Goal: Information Seeking & Learning: Learn about a topic

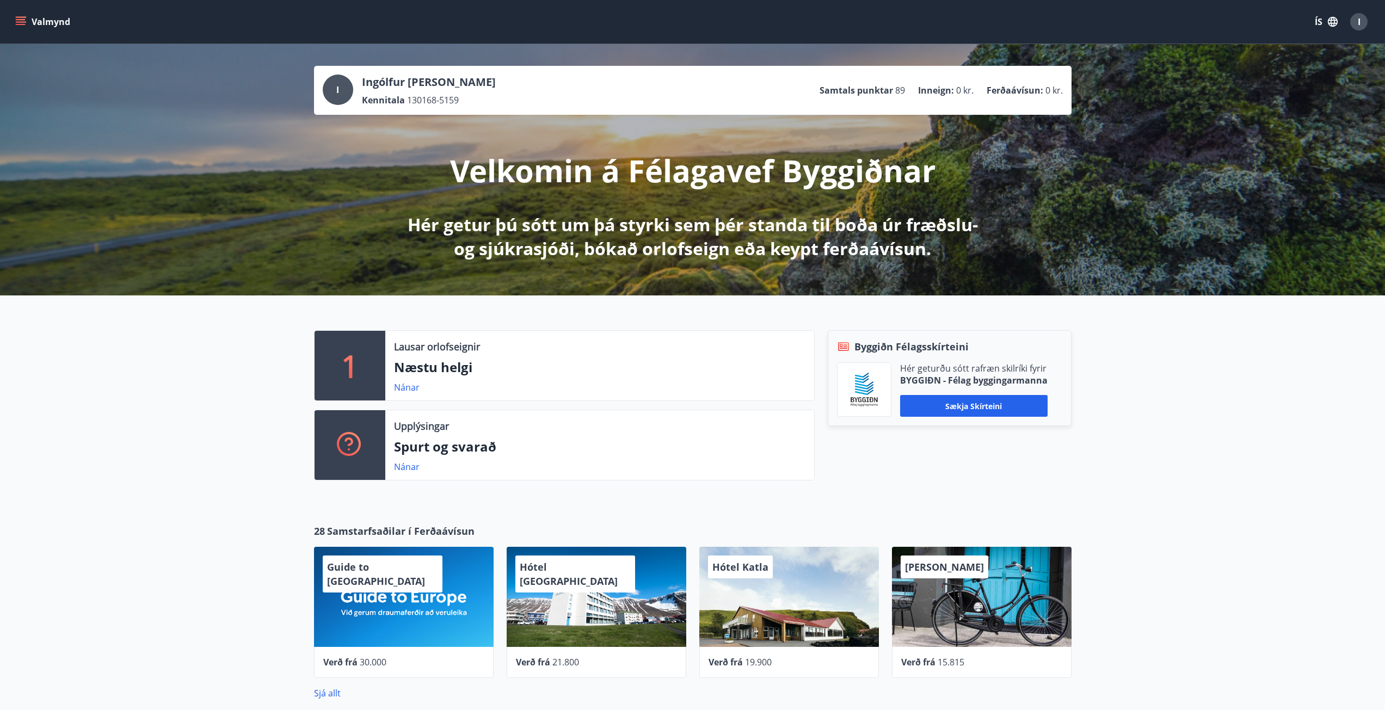
click at [19, 21] on icon "menu" at bounding box center [20, 21] width 11 height 11
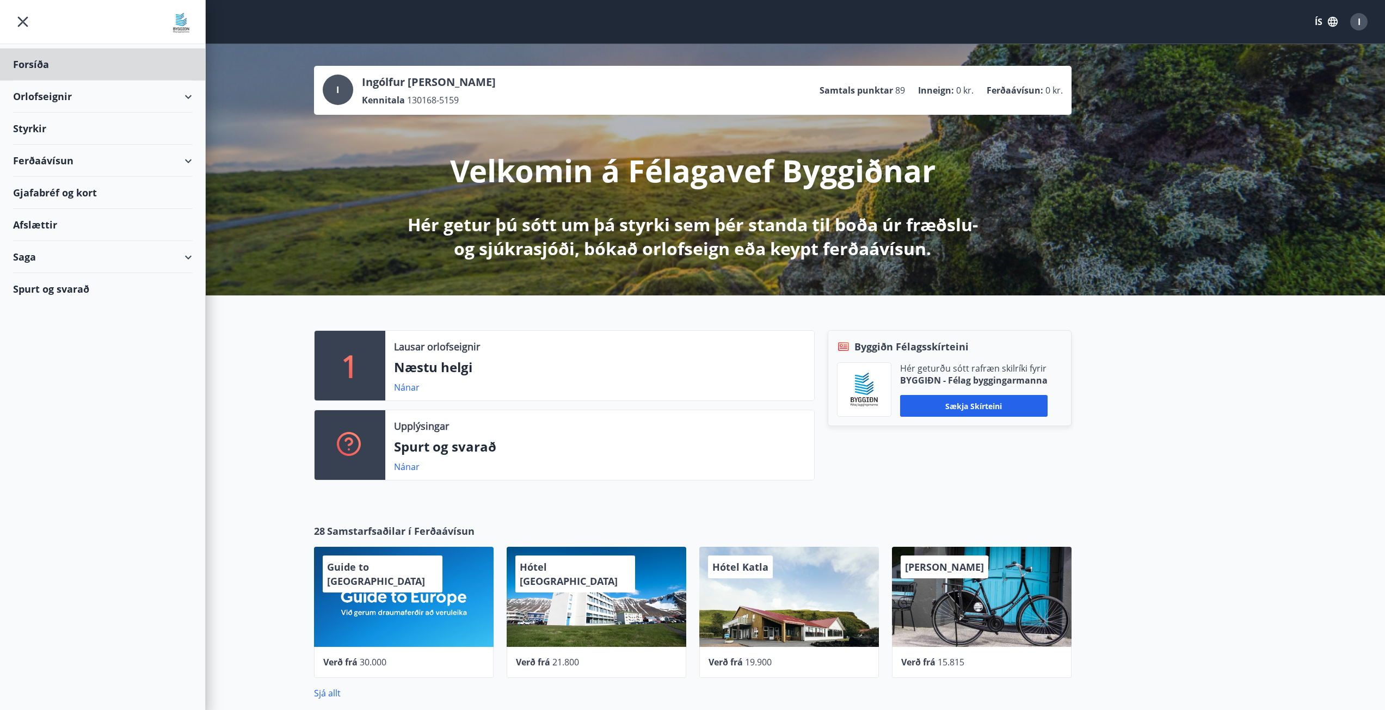
click at [33, 129] on div "Styrkir" at bounding box center [102, 129] width 179 height 32
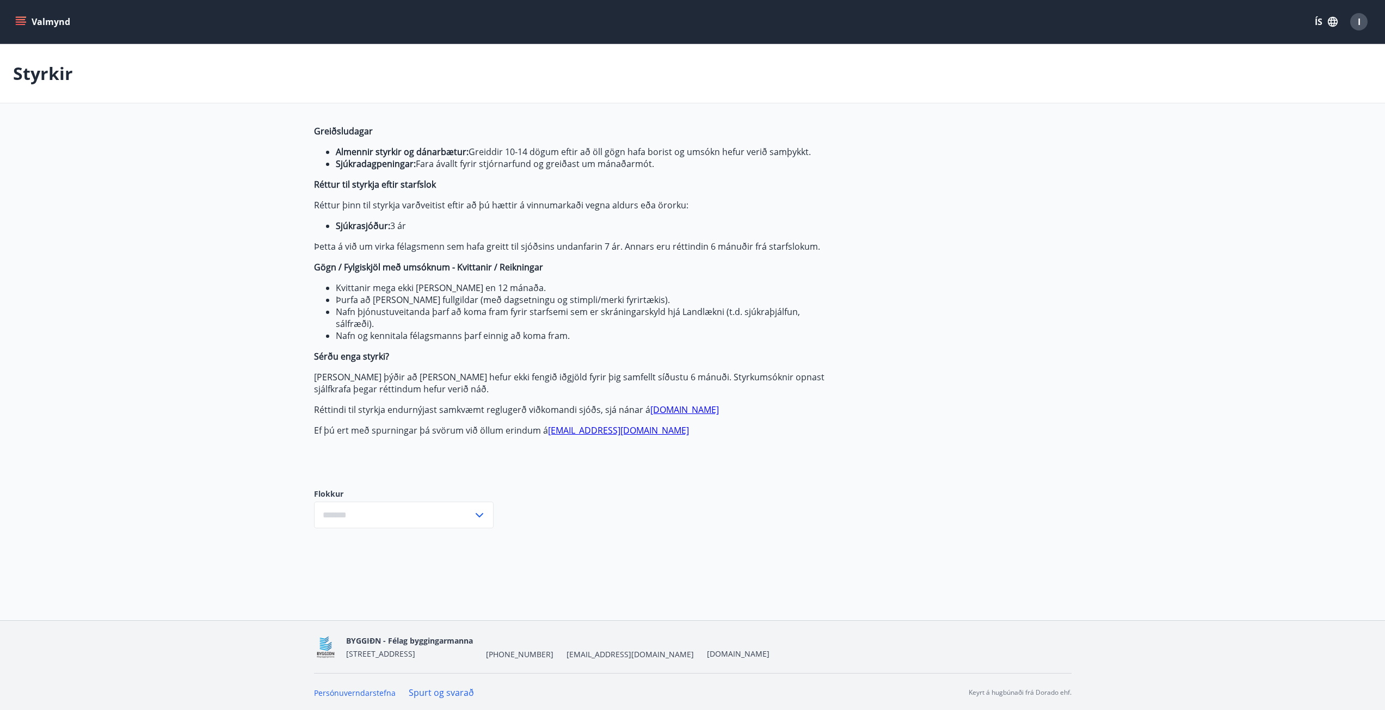
type input "***"
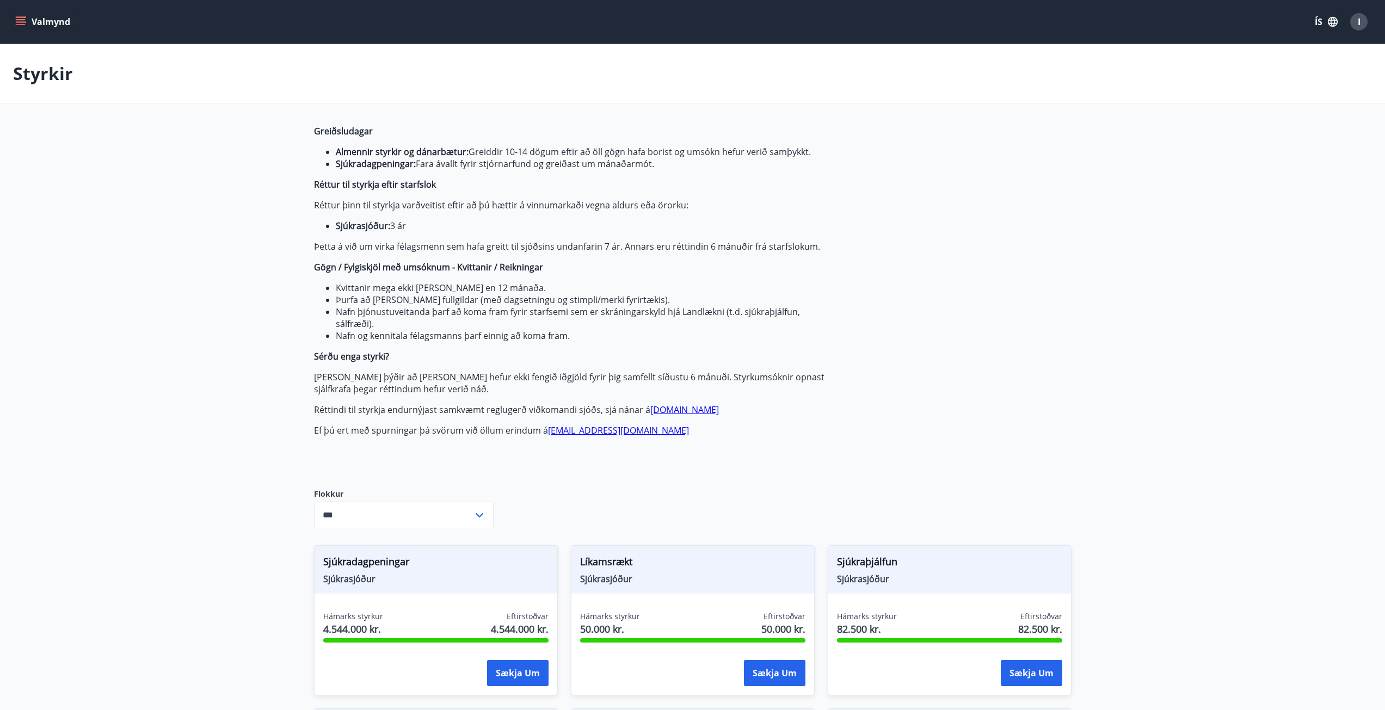
drag, startPoint x: 28, startPoint y: 31, endPoint x: 20, endPoint y: 23, distance: 11.6
click at [24, 28] on button "Valmynd" at bounding box center [43, 22] width 61 height 20
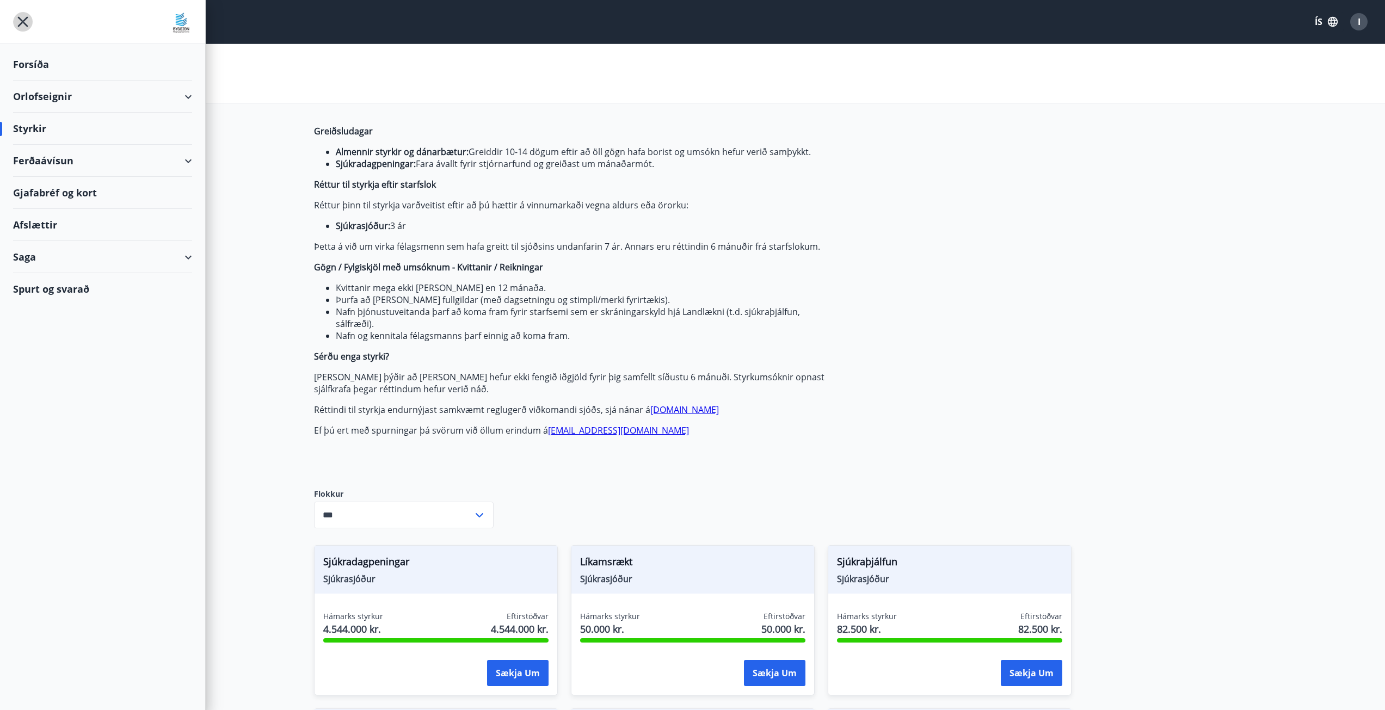
click at [20, 23] on icon "menu" at bounding box center [23, 22] width 20 height 20
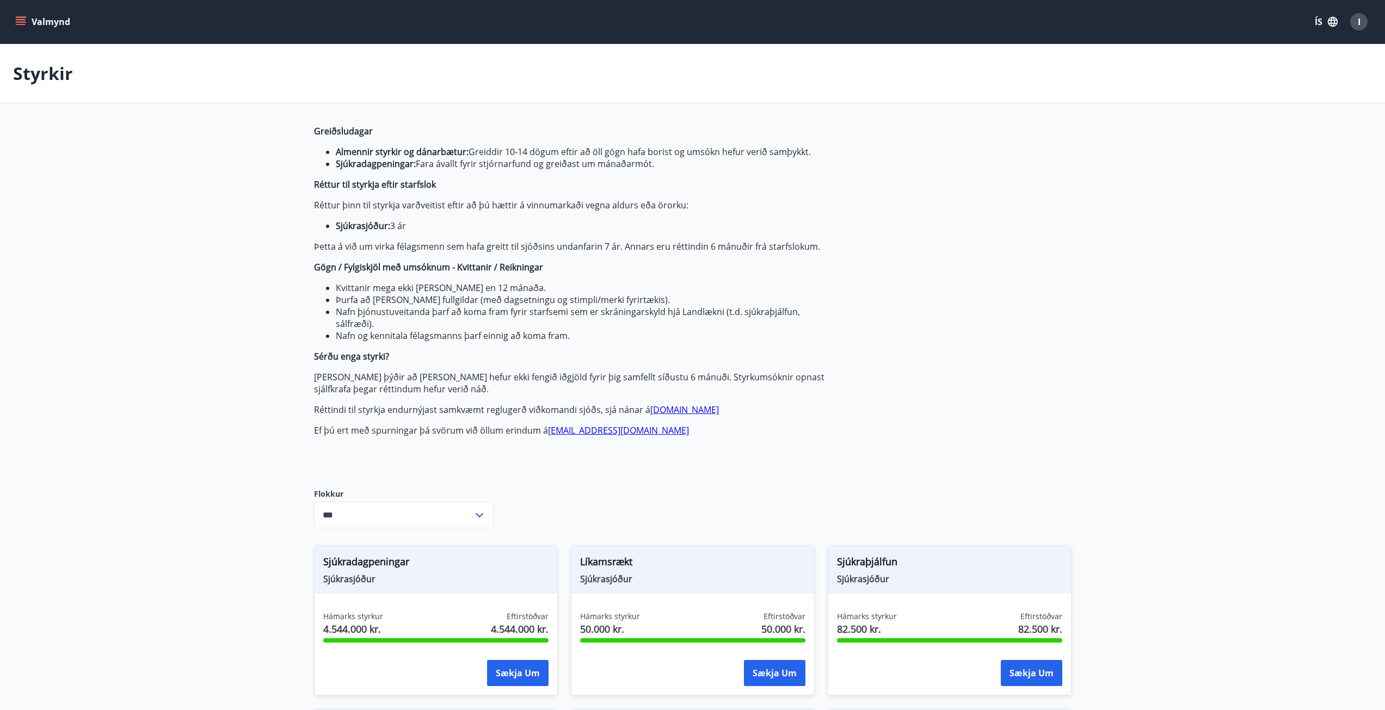
click at [20, 23] on icon "menu" at bounding box center [20, 21] width 11 height 11
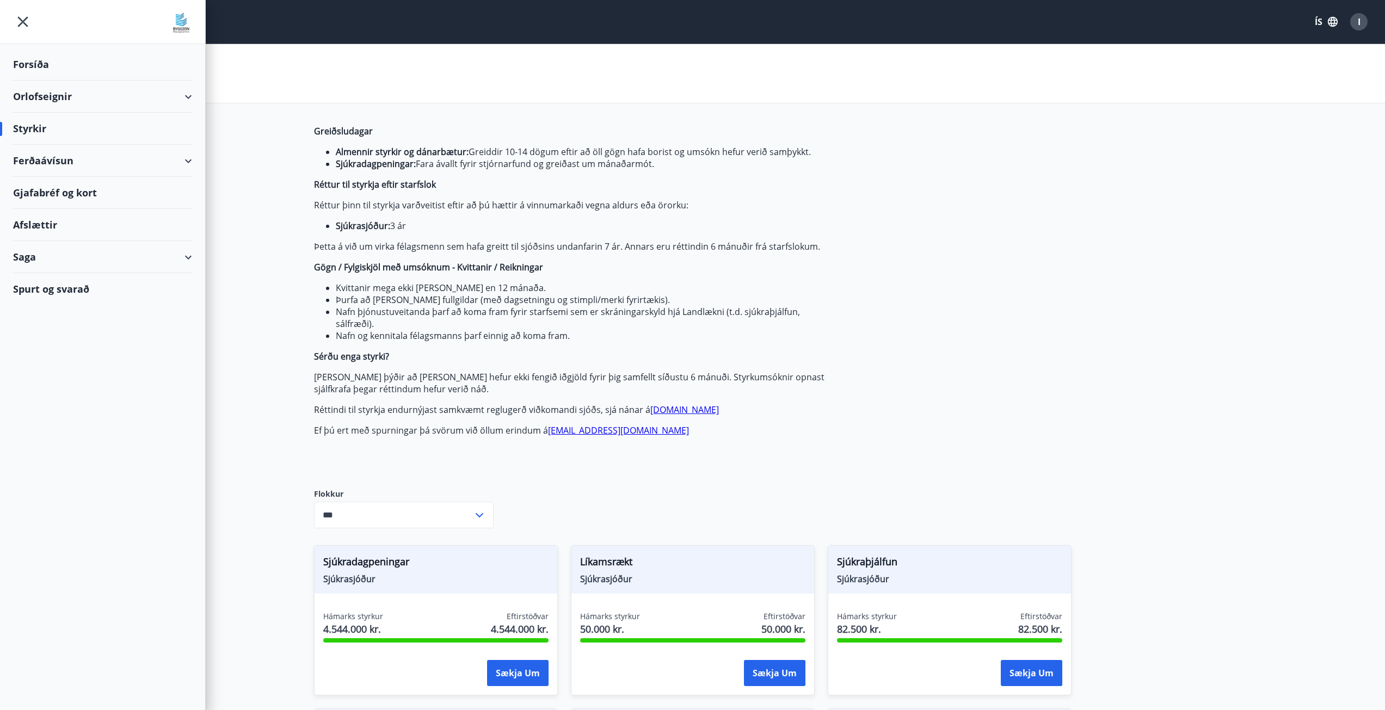
click at [187, 262] on div "Saga" at bounding box center [102, 257] width 179 height 32
click at [52, 421] on div "Skilagreinar" at bounding box center [103, 421] width 162 height 23
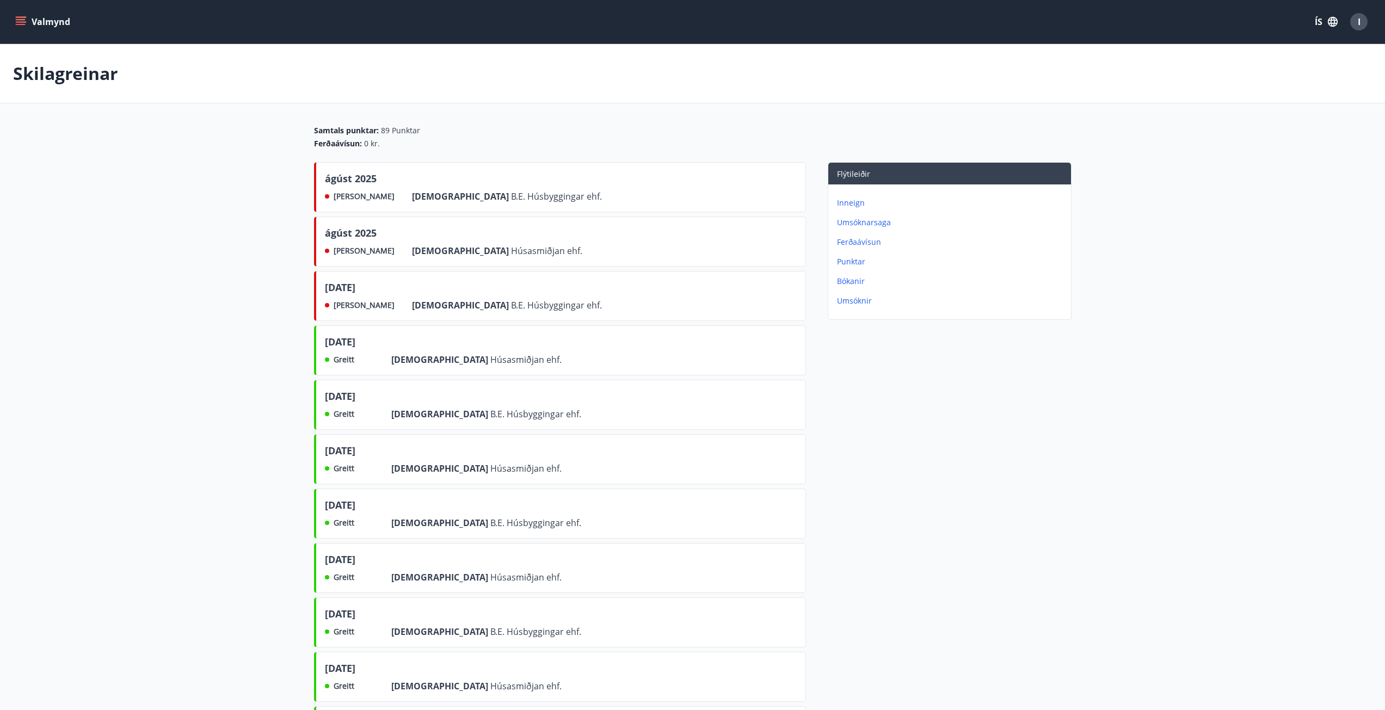
click at [20, 21] on icon "menu" at bounding box center [20, 21] width 11 height 11
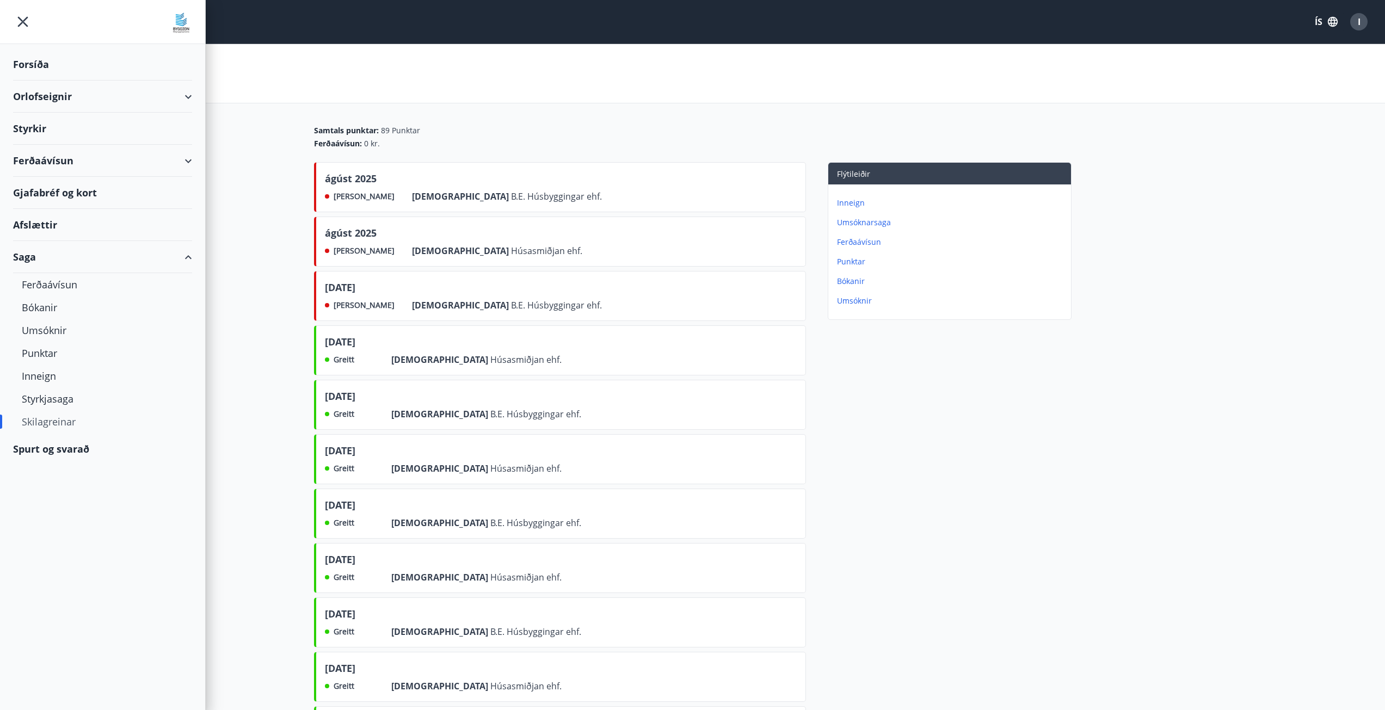
click at [28, 65] on div "Forsíða" at bounding box center [102, 64] width 179 height 32
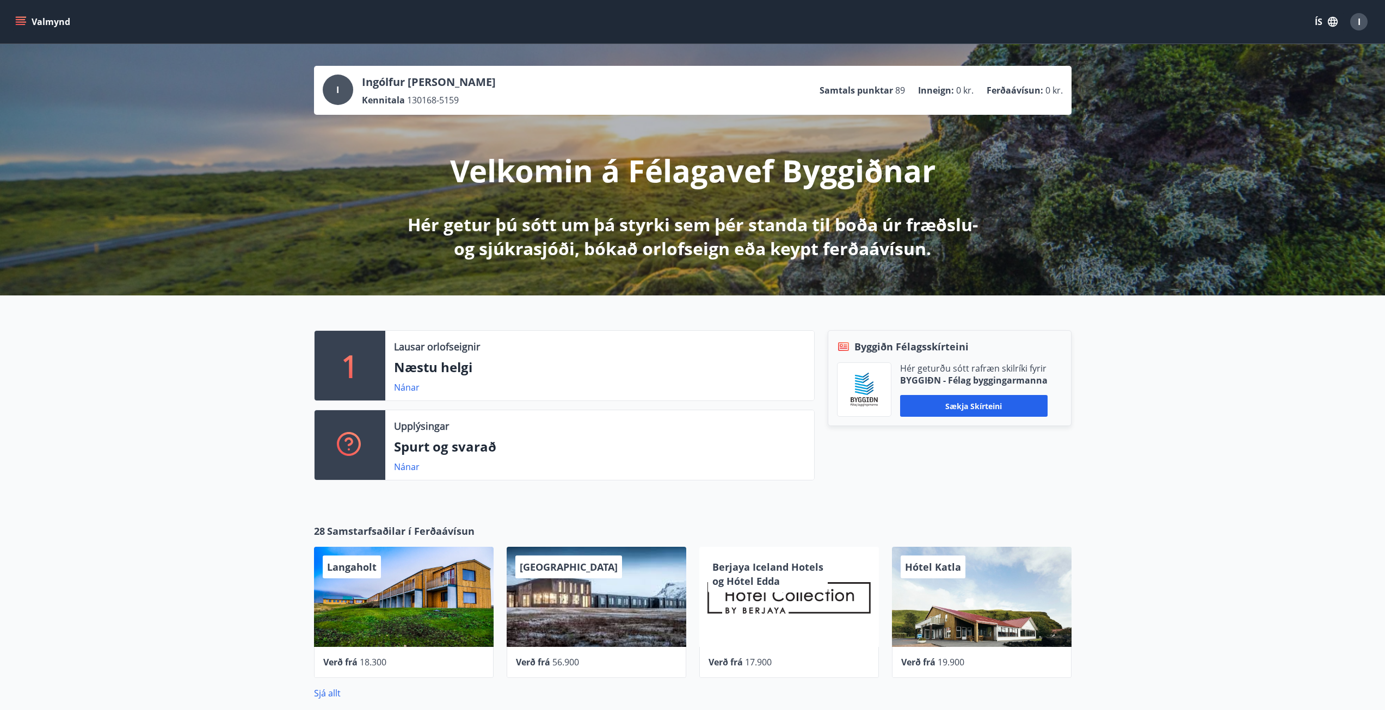
drag, startPoint x: 163, startPoint y: 468, endPoint x: 171, endPoint y: 468, distance: 7.6
click at [170, 468] on div "1 Lausar orlofseignir Næstu helgi Nánar Upplýsingar Spurt og svarað Nánar Byggi…" at bounding box center [692, 400] width 1385 height 211
click at [206, 450] on div "1 Lausar orlofseignir Næstu helgi Nánar Upplýsingar Spurt og svarað Nánar Byggi…" at bounding box center [692, 400] width 1385 height 211
click at [25, 18] on icon "menu" at bounding box center [20, 21] width 11 height 11
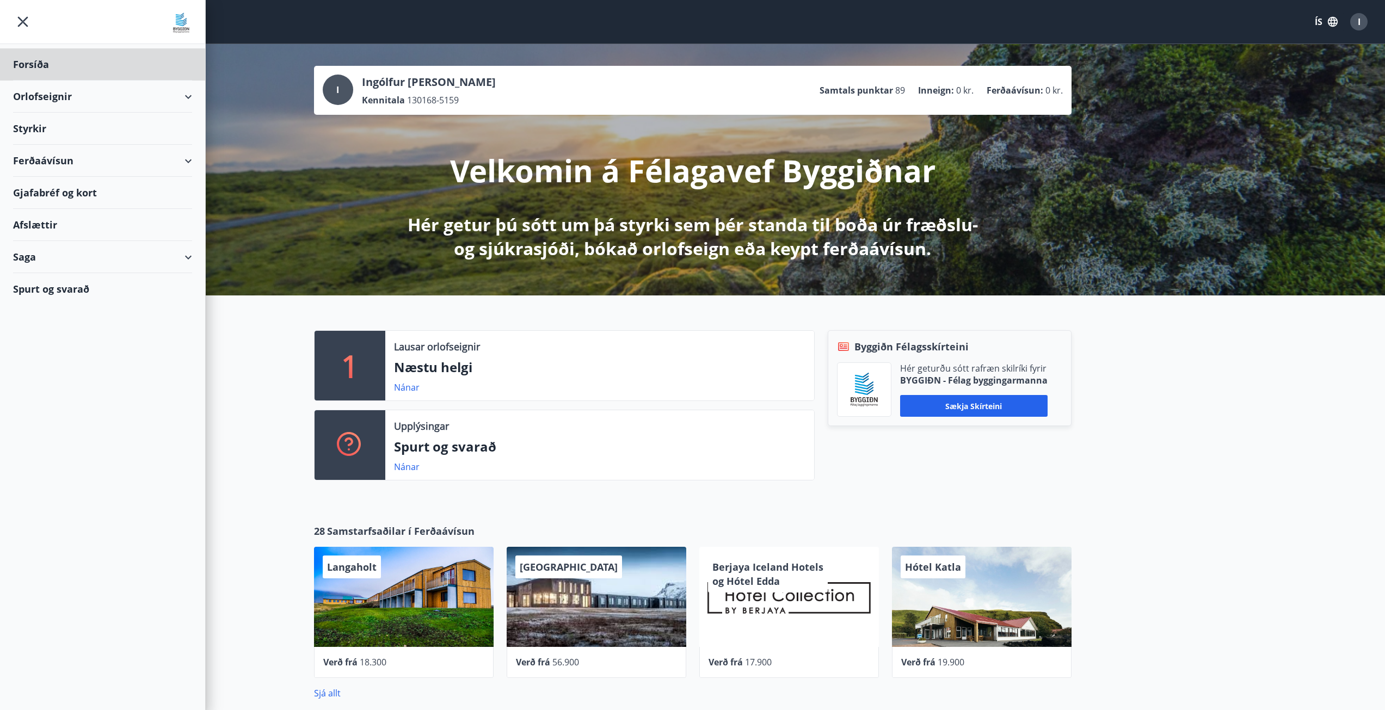
click at [21, 129] on div "Styrkir" at bounding box center [102, 129] width 179 height 32
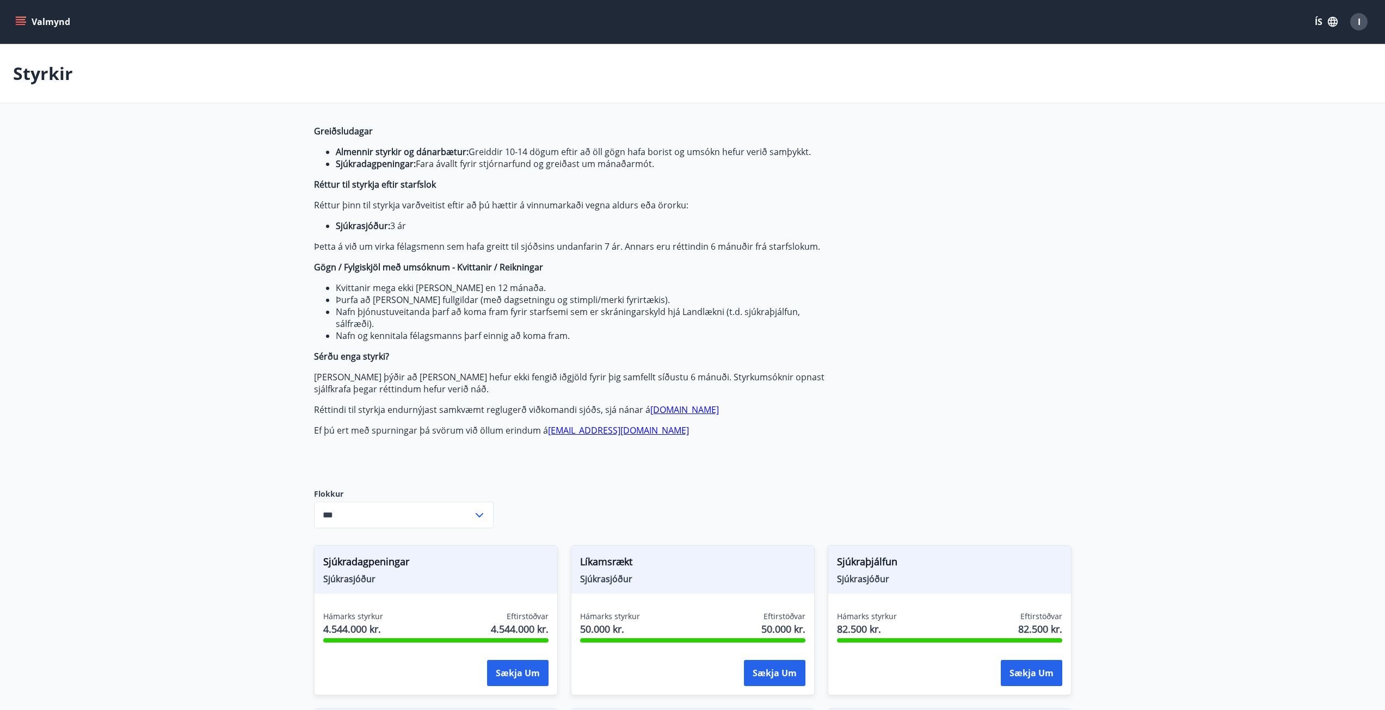
type input "***"
click at [20, 18] on icon "menu" at bounding box center [20, 21] width 11 height 11
